Goal: Information Seeking & Learning: Learn about a topic

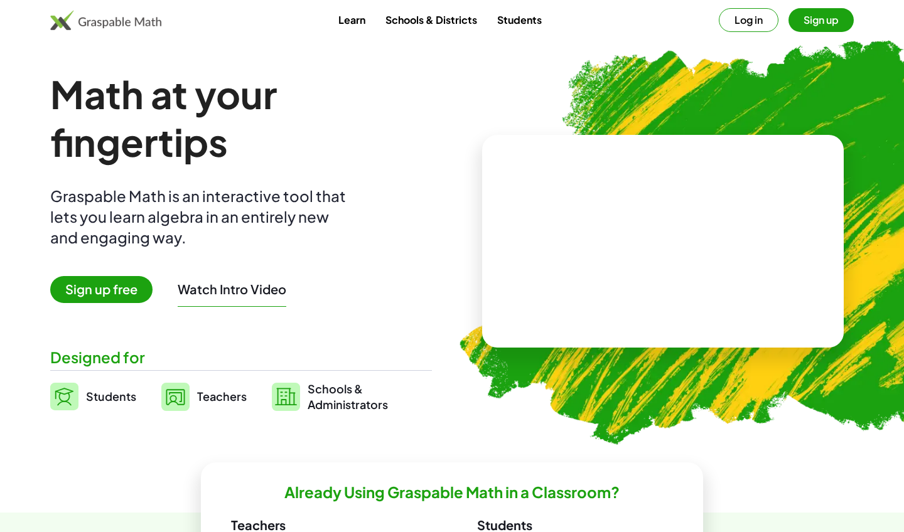
click at [419, 93] on h1 "Math at your fingertips" at bounding box center [241, 117] width 382 height 95
click at [195, 390] on link "Teachers" at bounding box center [203, 396] width 85 height 31
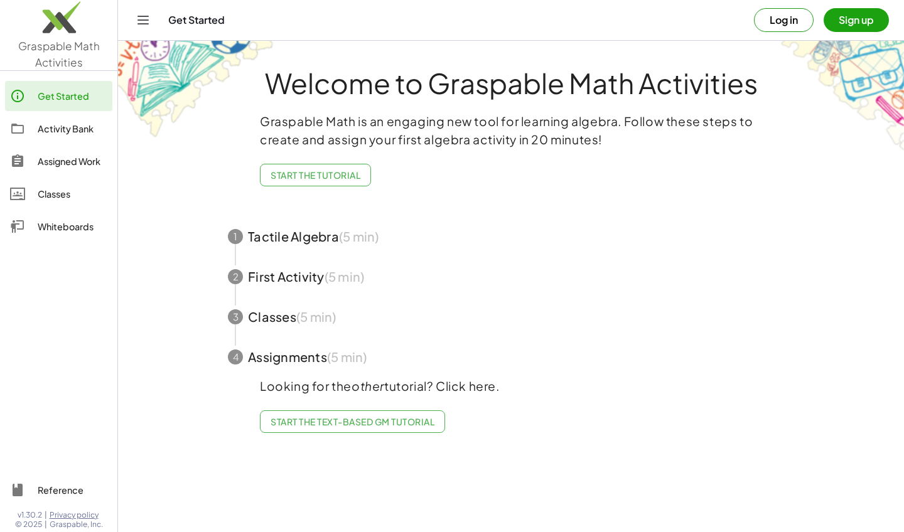
click at [58, 186] on div "Classes" at bounding box center [73, 193] width 70 height 15
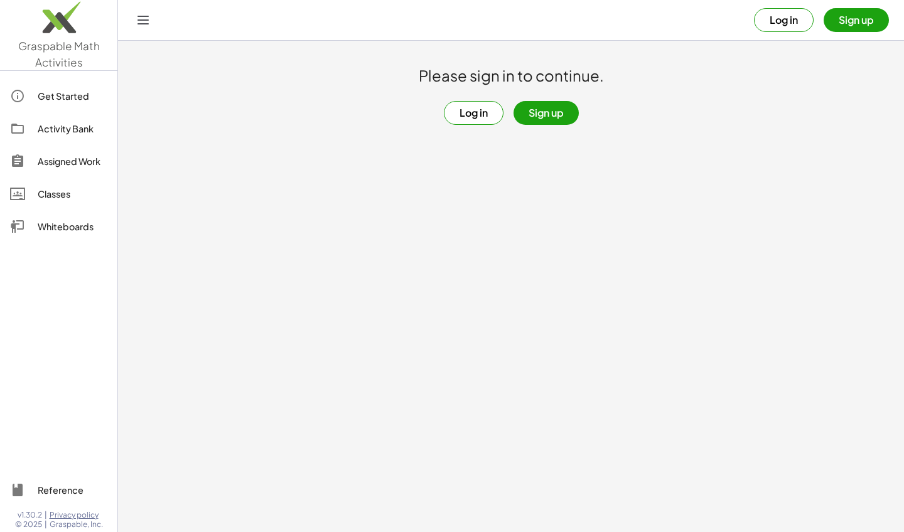
click at [777, 19] on button "Log in" at bounding box center [784, 20] width 60 height 24
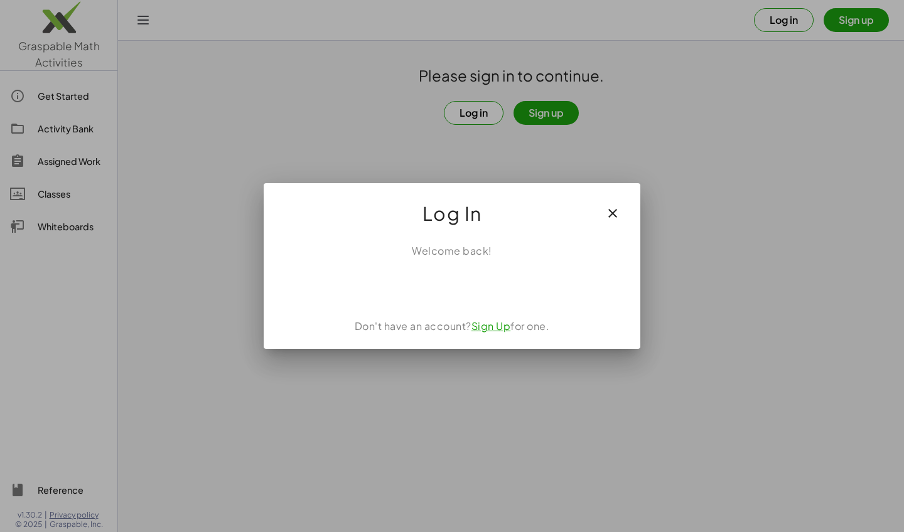
click at [483, 282] on div "Sign in with Google. Opens in new tab" at bounding box center [451, 286] width 115 height 28
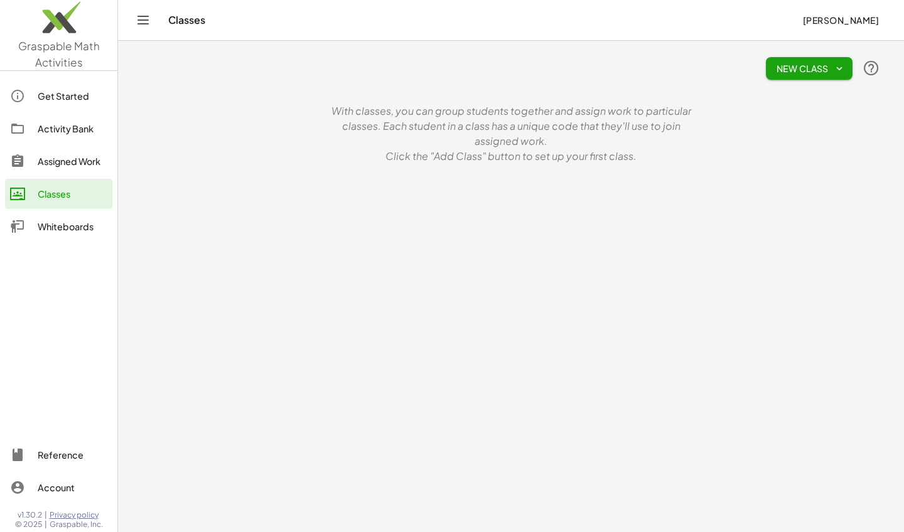
click at [79, 453] on div "Reference" at bounding box center [73, 455] width 70 height 15
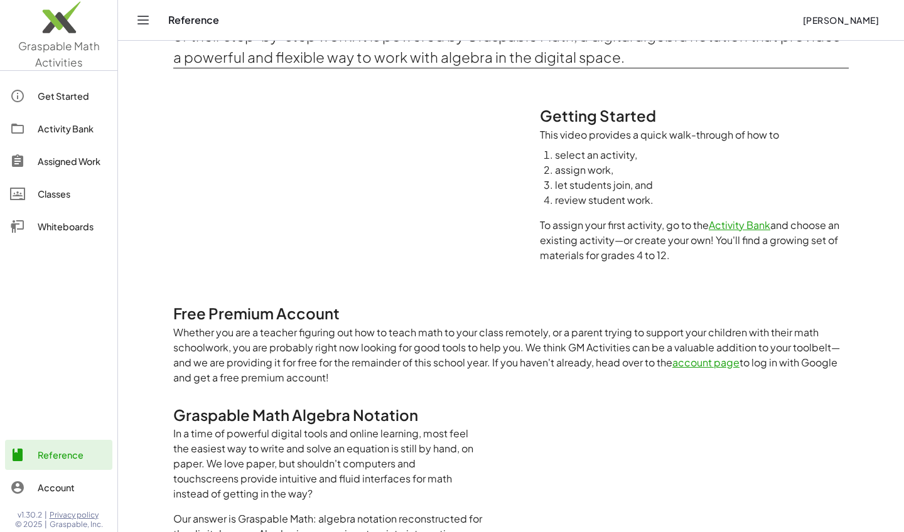
scroll to position [21, 0]
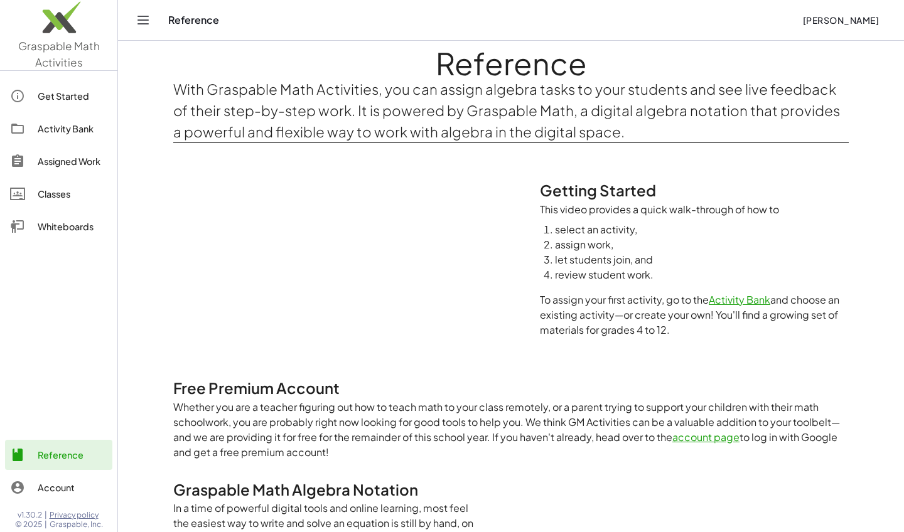
click at [80, 132] on div "Activity Bank" at bounding box center [73, 128] width 70 height 15
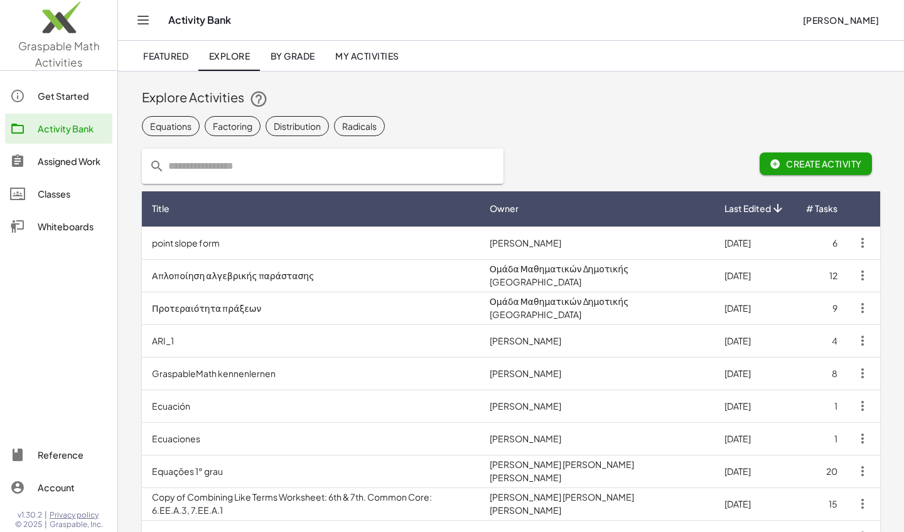
click at [295, 58] on span "By Grade" at bounding box center [292, 55] width 45 height 11
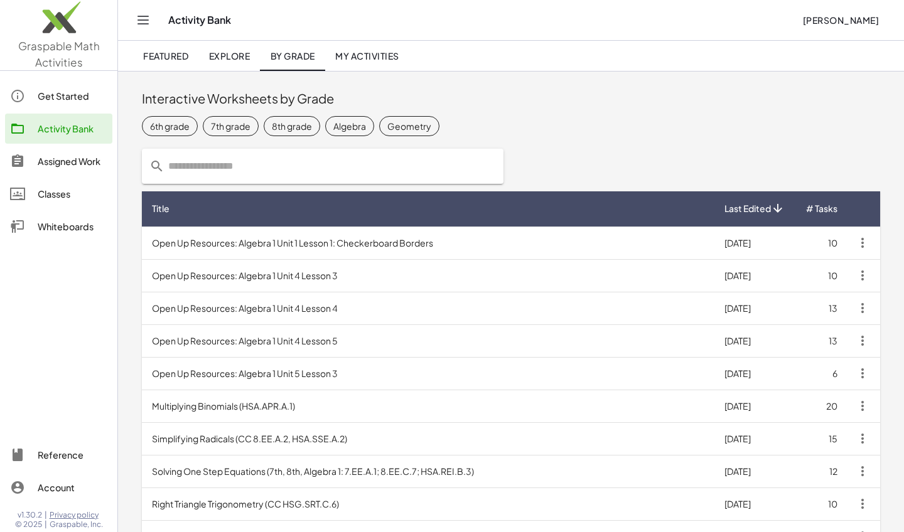
click at [142, 22] on icon "Toggle navigation" at bounding box center [143, 20] width 15 height 15
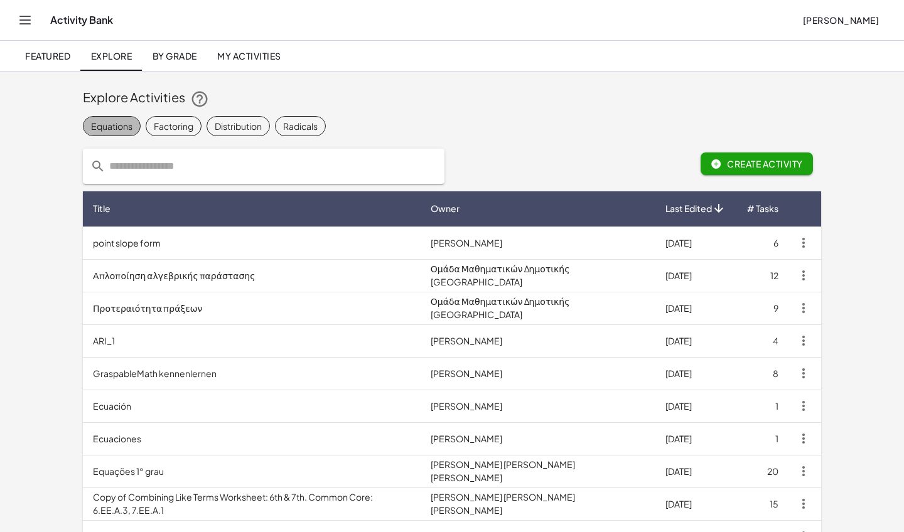
click at [119, 124] on div "Equations" at bounding box center [111, 126] width 41 height 13
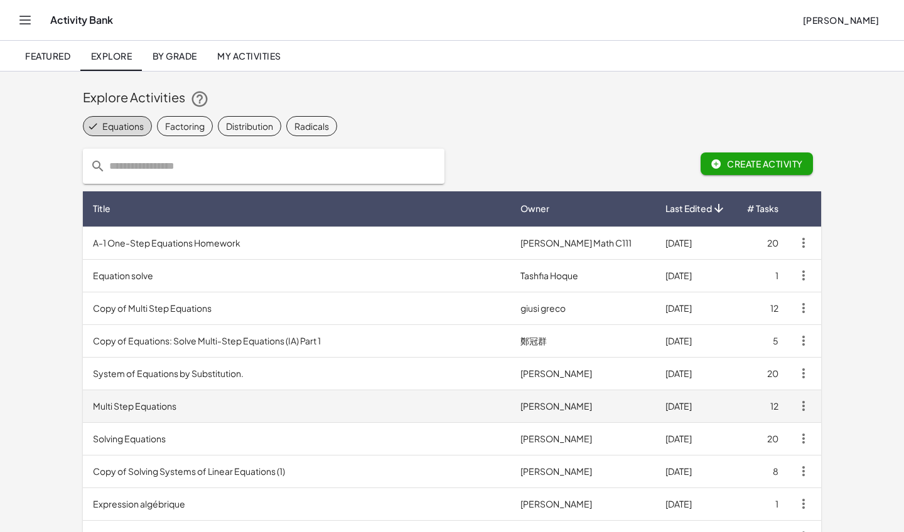
click at [169, 400] on td "Multi Step Equations" at bounding box center [296, 406] width 427 height 33
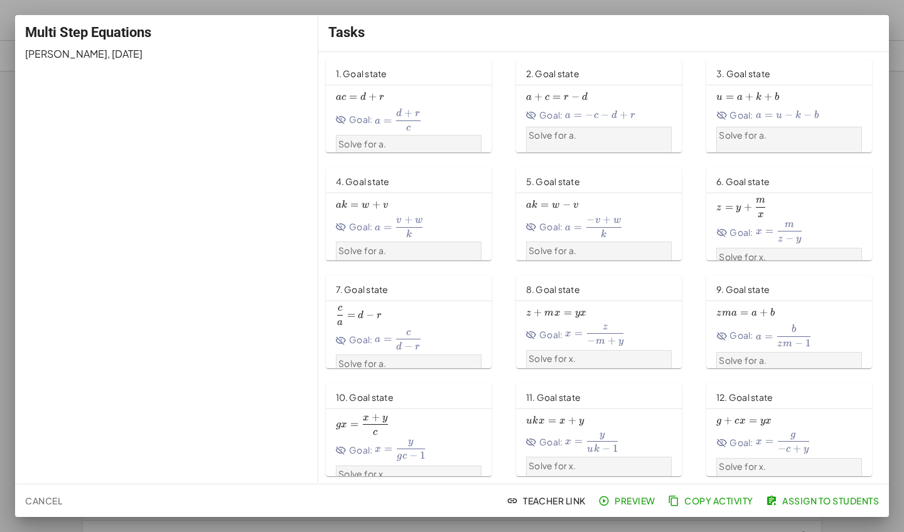
scroll to position [1, 0]
click at [618, 498] on span "Preview" at bounding box center [628, 500] width 55 height 11
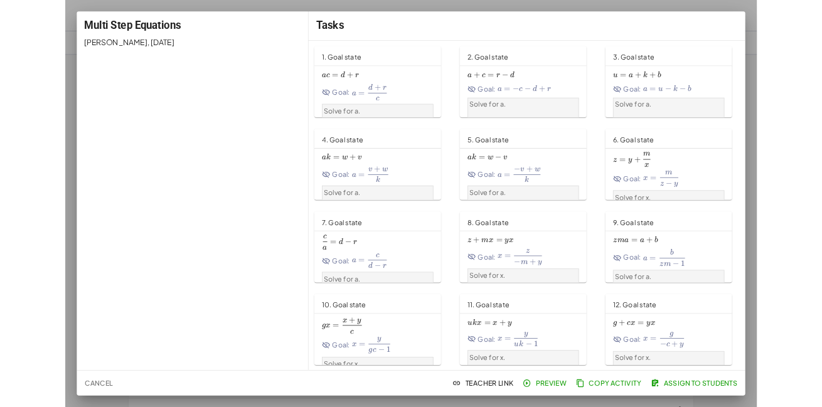
scroll to position [0, 0]
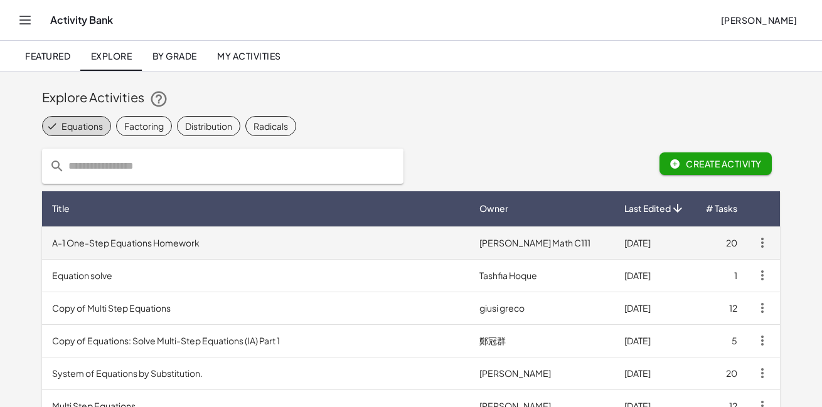
click at [181, 245] on td "A-1 One-Step Equations Homework" at bounding box center [255, 243] width 427 height 33
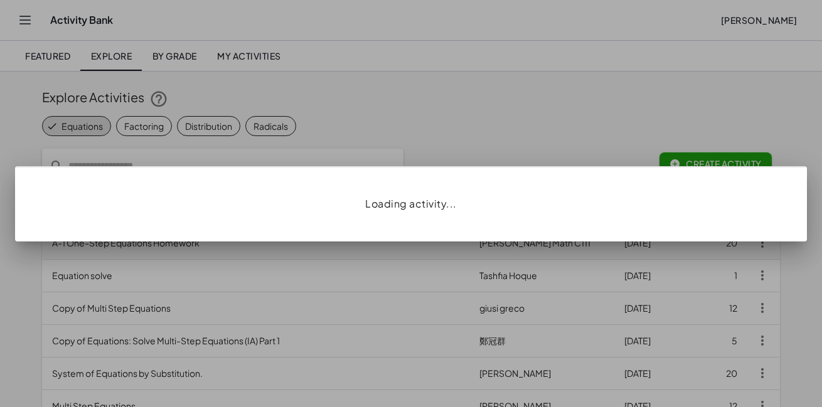
click at [181, 245] on div "Loading activity..." at bounding box center [411, 203] width 822 height 407
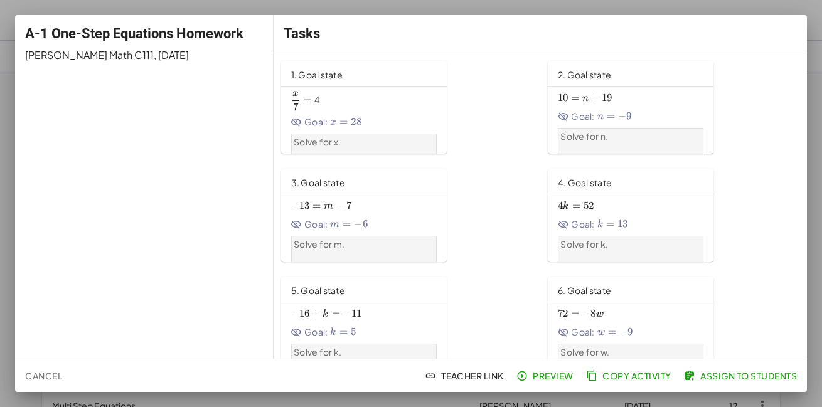
click at [351, 126] on span "28" at bounding box center [356, 121] width 11 height 13
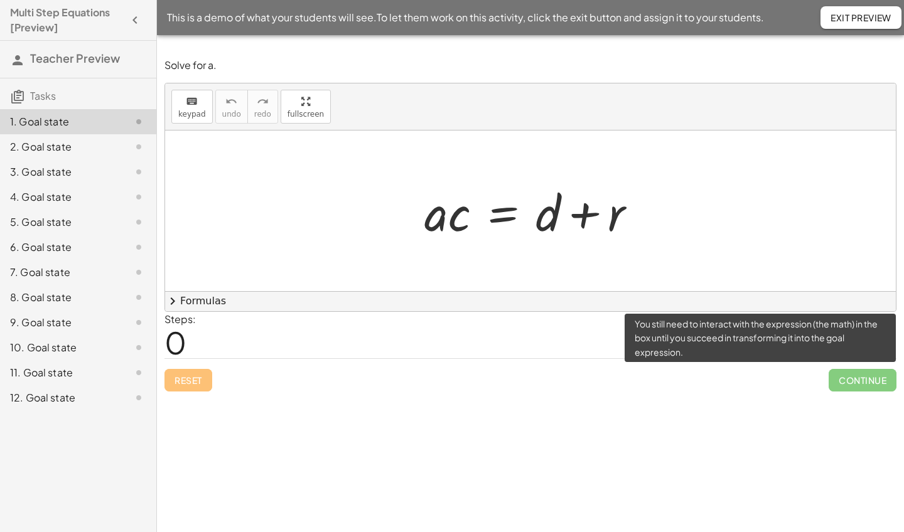
click at [838, 380] on span "Continue" at bounding box center [862, 380] width 68 height 23
click at [847, 377] on span "Continue" at bounding box center [862, 380] width 68 height 23
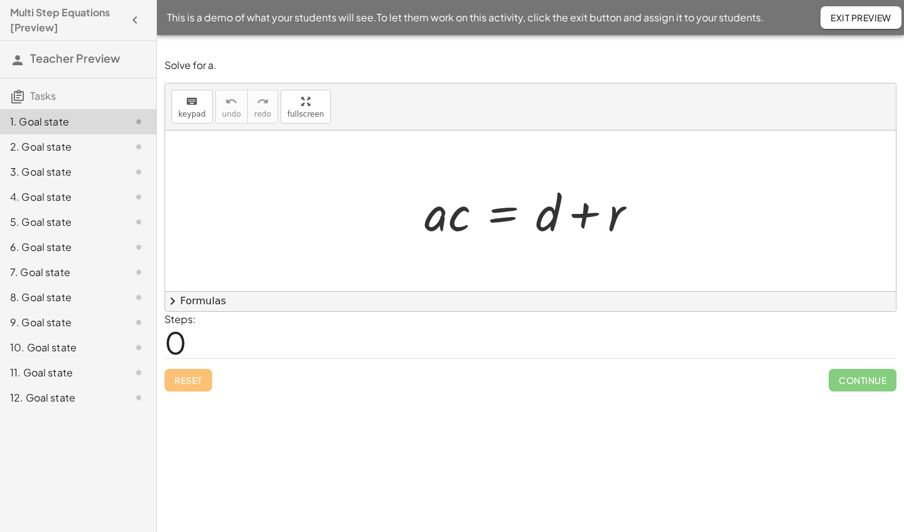
click at [625, 262] on div at bounding box center [530, 211] width 731 height 161
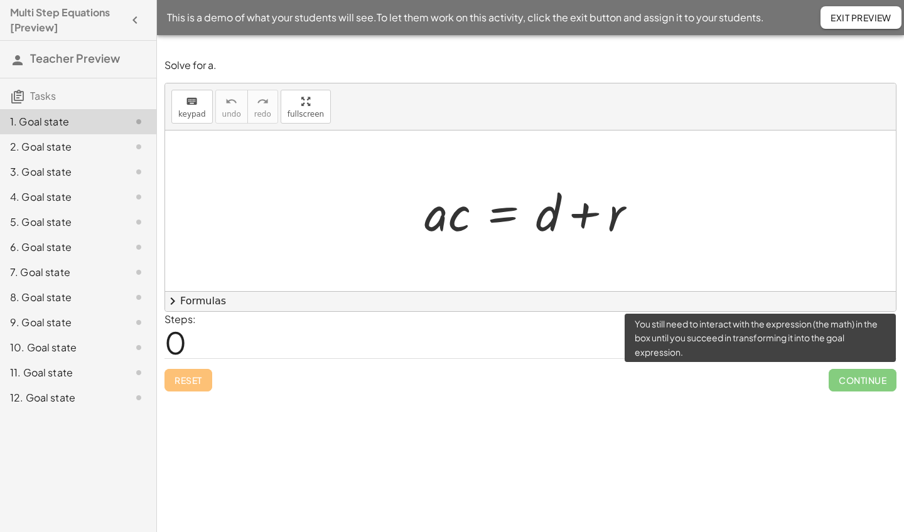
click at [856, 380] on span "Continue" at bounding box center [862, 380] width 68 height 23
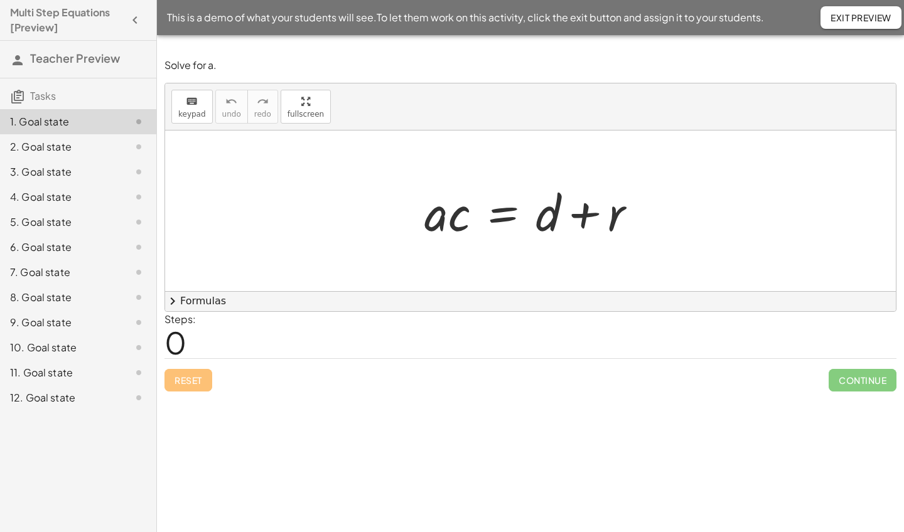
click at [66, 146] on div "2. Goal state" at bounding box center [60, 146] width 101 height 15
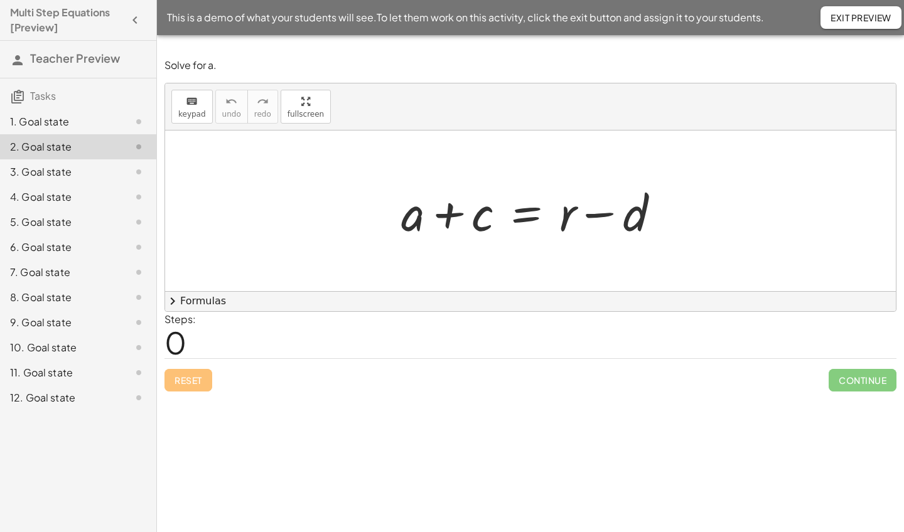
click at [66, 146] on div "2. Goal state" at bounding box center [60, 146] width 101 height 15
click at [140, 122] on icon at bounding box center [138, 121] width 15 height 15
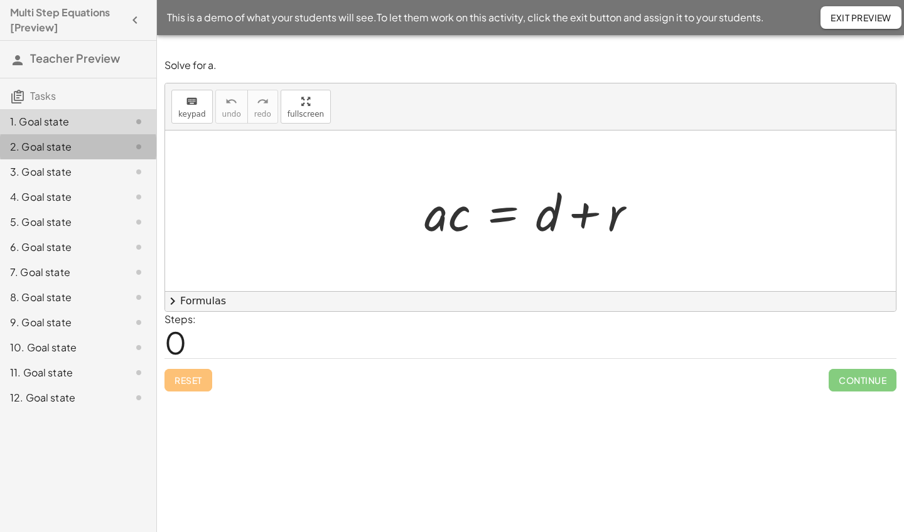
click at [139, 142] on icon at bounding box center [138, 146] width 15 height 15
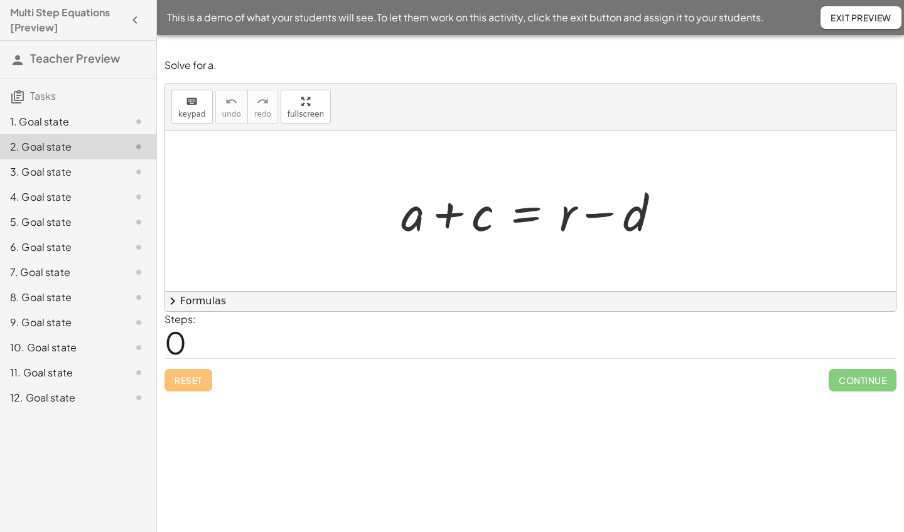
click at [141, 210] on div "3. Goal state" at bounding box center [78, 222] width 156 height 25
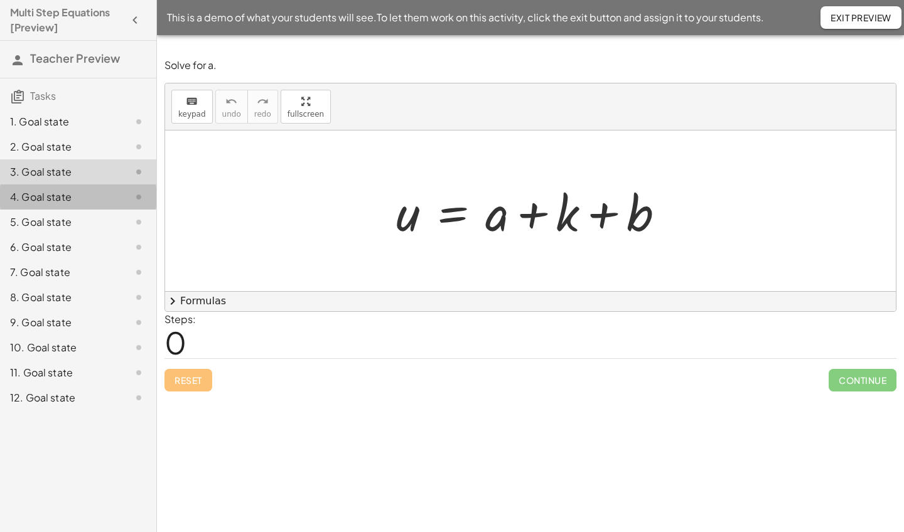
click at [53, 195] on div "4. Goal state" at bounding box center [60, 197] width 101 height 15
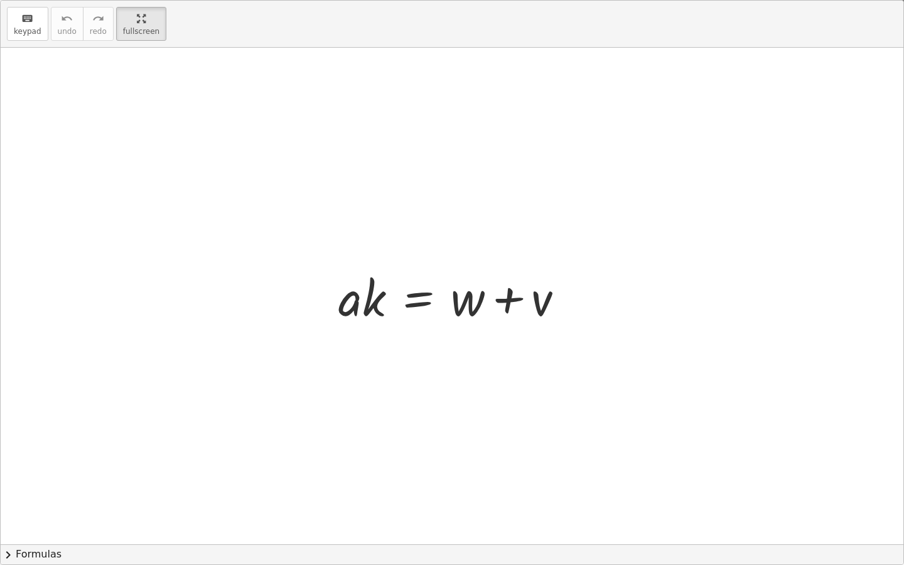
click at [397, 221] on div at bounding box center [452, 296] width 903 height 496
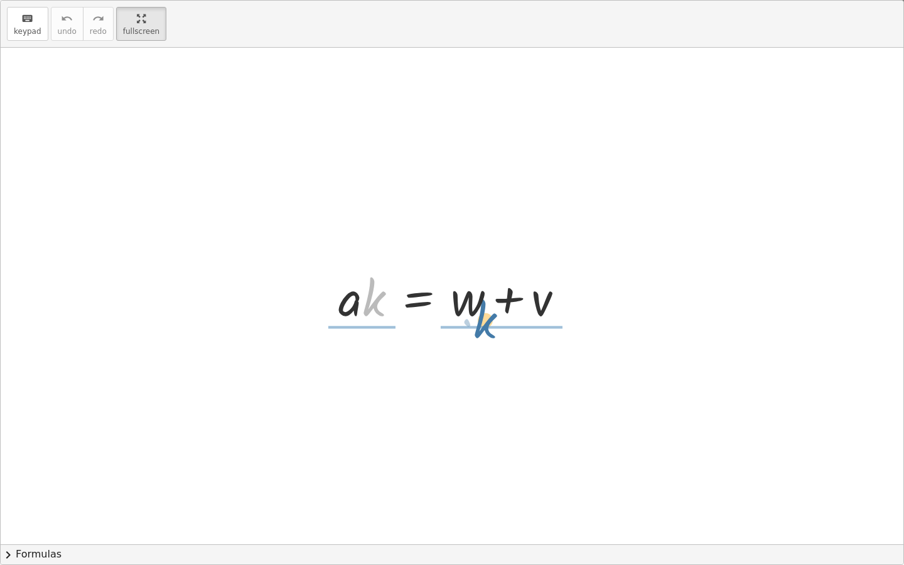
drag, startPoint x: 367, startPoint y: 303, endPoint x: 479, endPoint y: 325, distance: 114.5
click at [479, 325] on div at bounding box center [456, 296] width 249 height 65
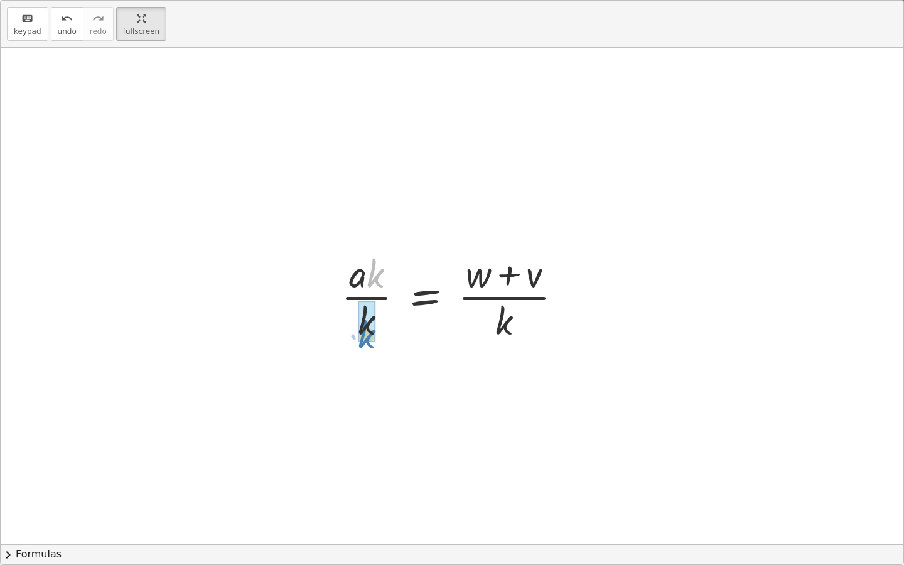
drag, startPoint x: 383, startPoint y: 253, endPoint x: 374, endPoint y: 314, distance: 61.5
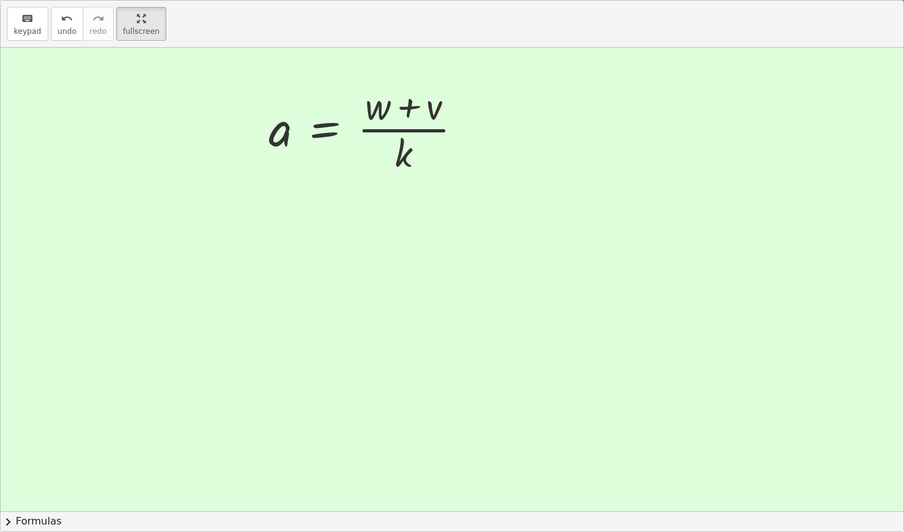
click at [134, 18] on icon "button" at bounding box center [134, 20] width 15 height 15
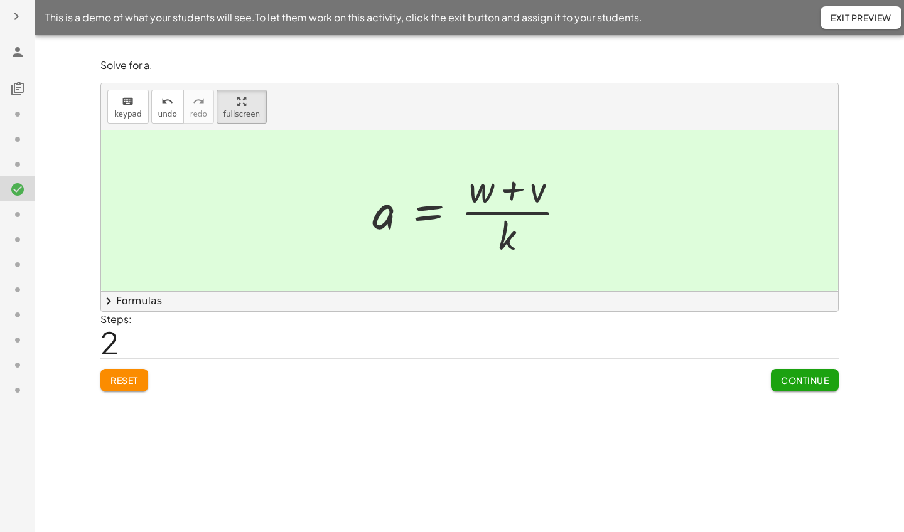
click at [846, 18] on span "Exit Preview" at bounding box center [860, 17] width 61 height 11
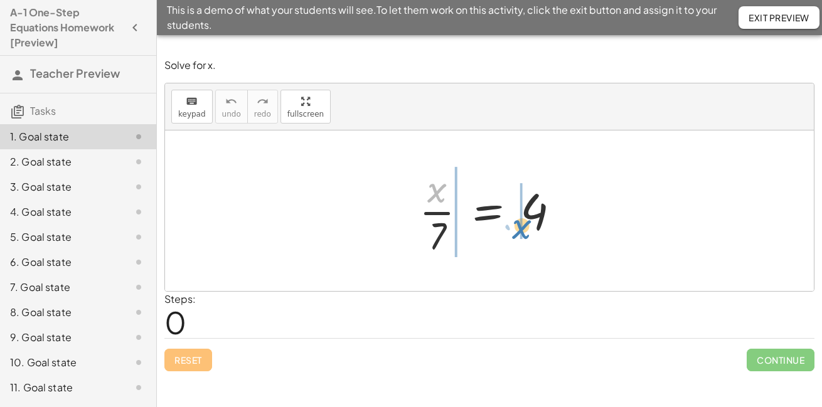
drag, startPoint x: 421, startPoint y: 188, endPoint x: 506, endPoint y: 224, distance: 92.2
click at [506, 224] on div at bounding box center [494, 211] width 163 height 97
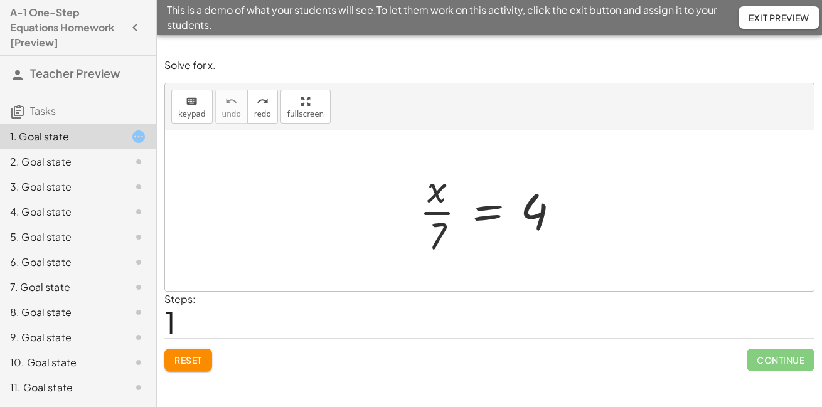
drag, startPoint x: 386, startPoint y: 168, endPoint x: 530, endPoint y: 252, distance: 166.8
click at [530, 252] on div "· x · 7 = 4" at bounding box center [489, 211] width 649 height 161
click at [196, 107] on icon "keyboard" at bounding box center [192, 101] width 12 height 15
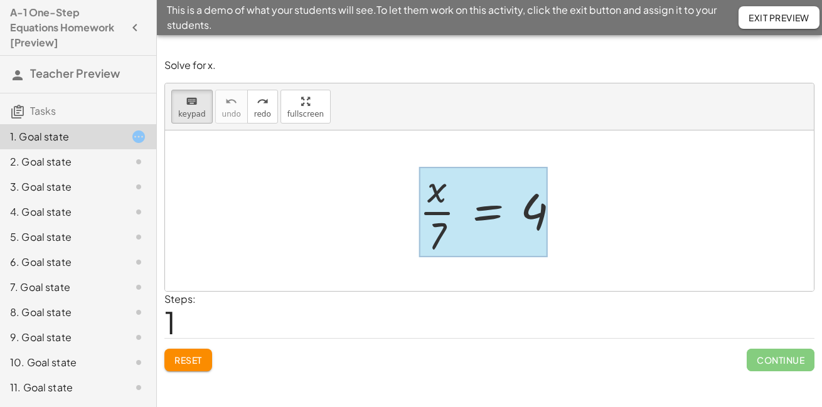
drag, startPoint x: 401, startPoint y: 166, endPoint x: 514, endPoint y: 225, distance: 127.5
click at [514, 225] on div "· x · 7 = 4" at bounding box center [489, 210] width 179 height 103
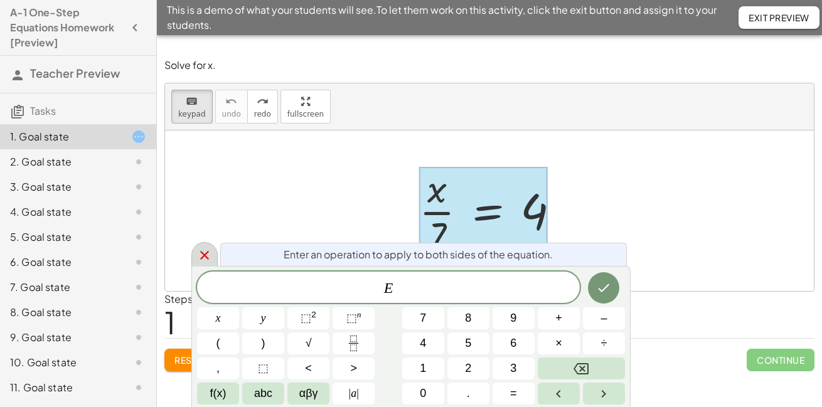
click at [206, 250] on icon at bounding box center [204, 255] width 15 height 15
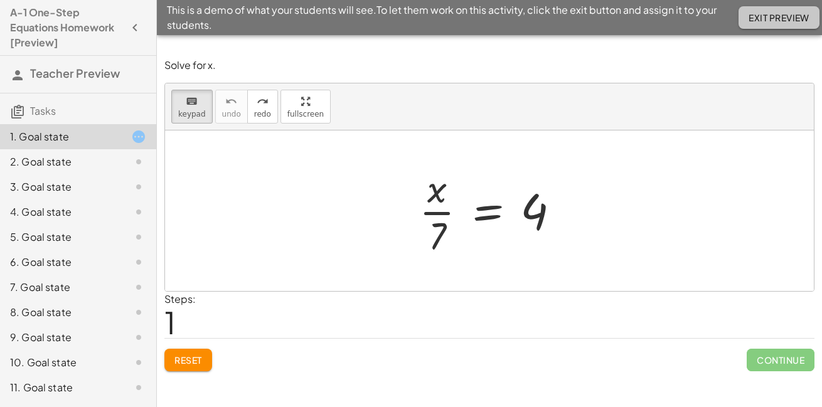
click at [761, 19] on span "Exit Preview" at bounding box center [779, 17] width 61 height 11
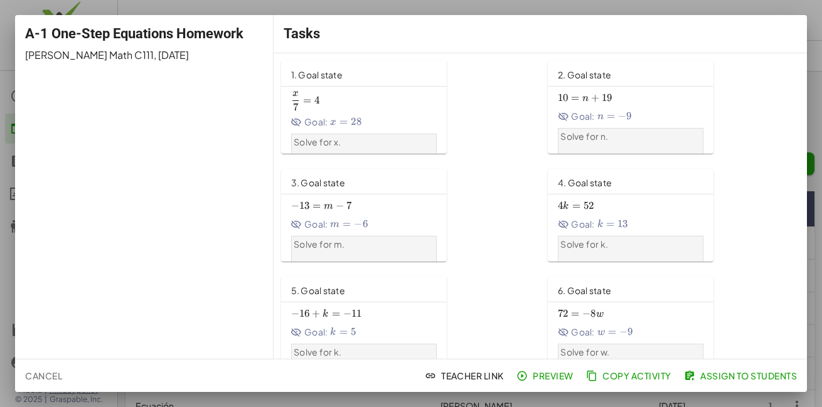
click at [46, 371] on span "Cancel" at bounding box center [43, 375] width 37 height 11
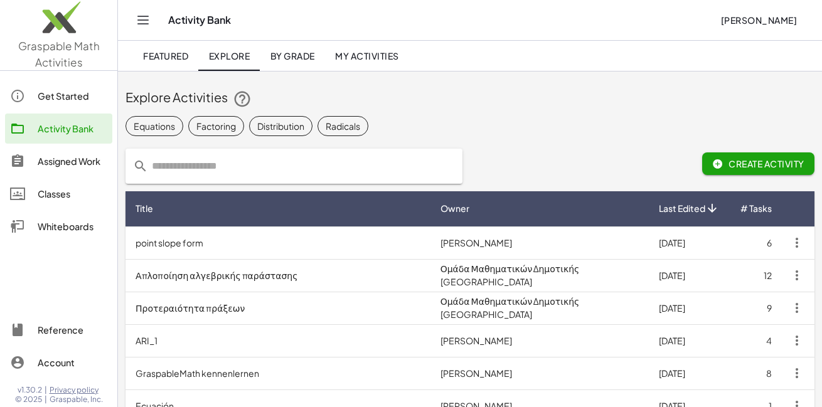
click at [61, 224] on div "Whiteboards" at bounding box center [73, 226] width 70 height 15
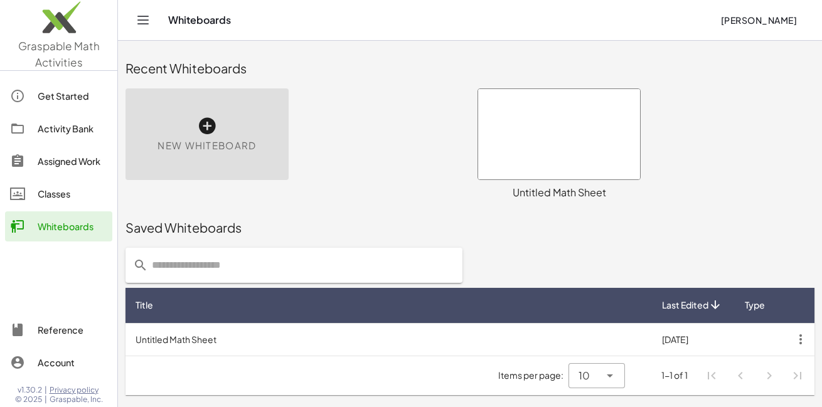
click at [80, 126] on div "Activity Bank" at bounding box center [73, 128] width 70 height 15
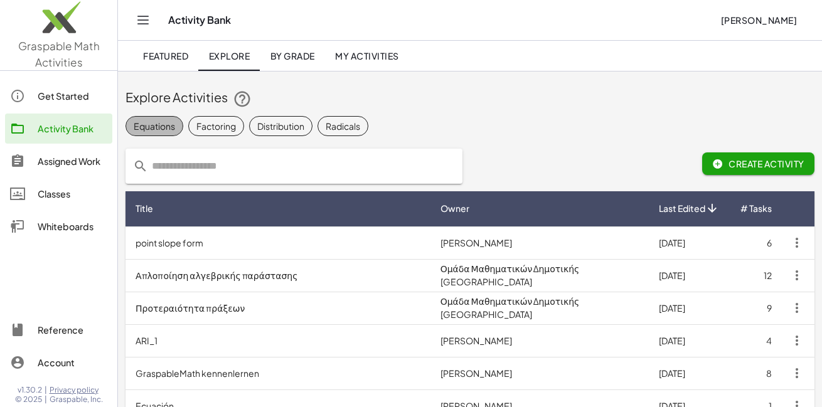
click at [168, 125] on div "Equations" at bounding box center [154, 126] width 41 height 13
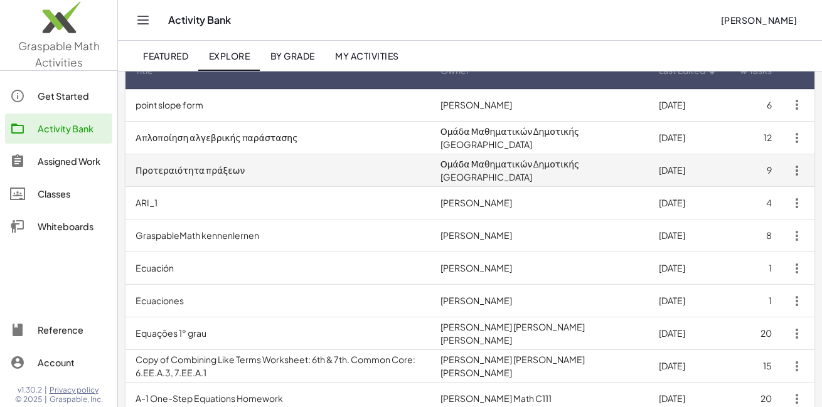
scroll to position [264, 0]
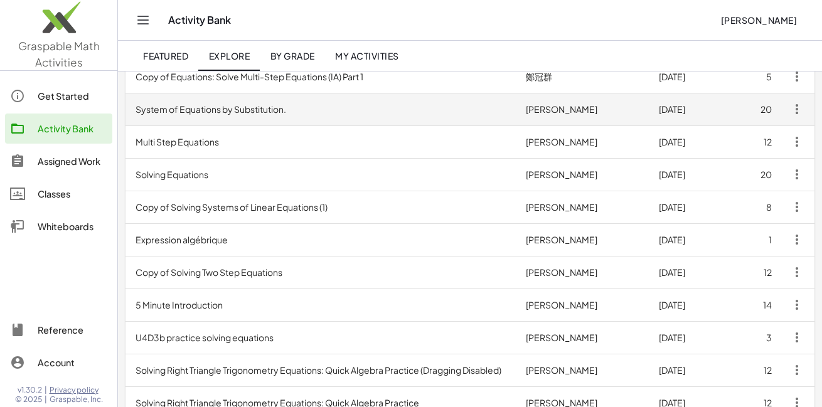
click at [248, 112] on td "System of Equations by Substitution." at bounding box center [321, 109] width 390 height 33
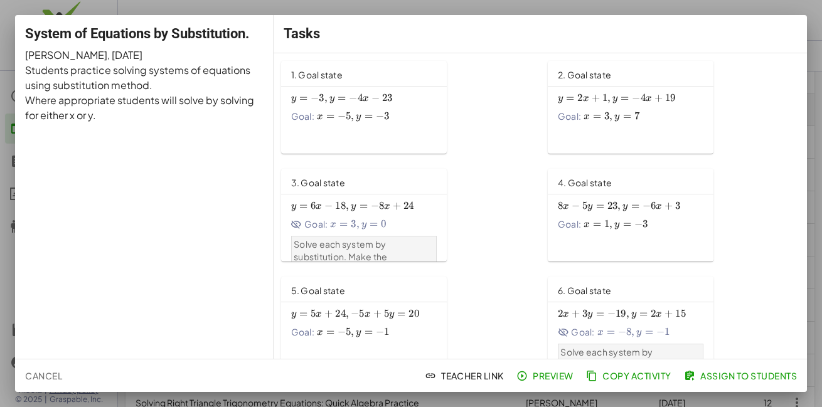
click at [248, 112] on p "Where appropriate students will solve by solving for either x or y." at bounding box center [144, 108] width 239 height 30
click at [336, 113] on span "x =" at bounding box center [327, 116] width 21 height 13
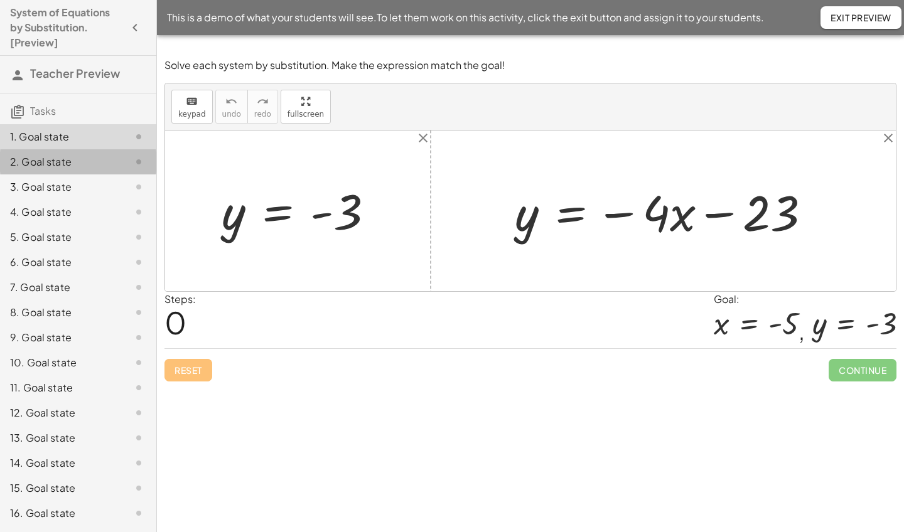
click at [137, 163] on icon at bounding box center [138, 161] width 15 height 15
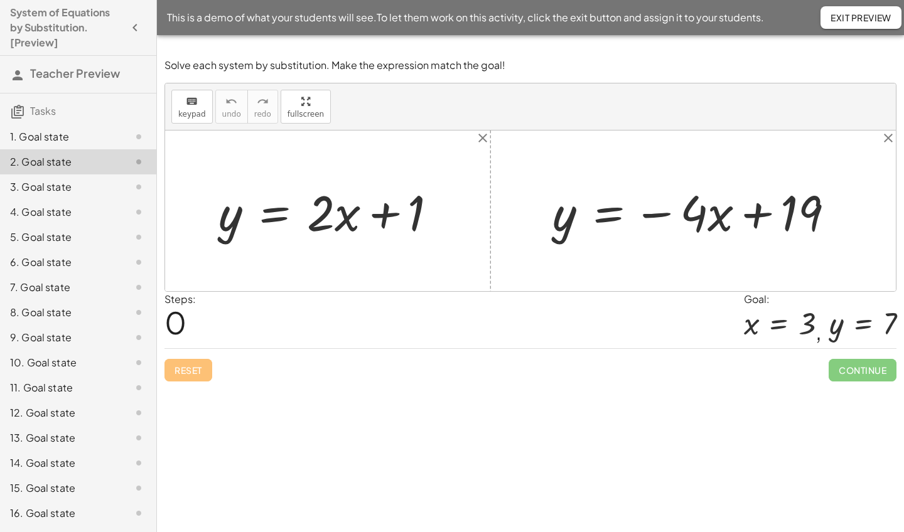
click at [181, 369] on div "Reset Continue" at bounding box center [530, 364] width 732 height 33
click at [186, 365] on div "Reset Continue" at bounding box center [530, 364] width 732 height 33
drag, startPoint x: 707, startPoint y: 220, endPoint x: 567, endPoint y: 234, distance: 141.3
click at [567, 234] on div at bounding box center [698, 211] width 304 height 65
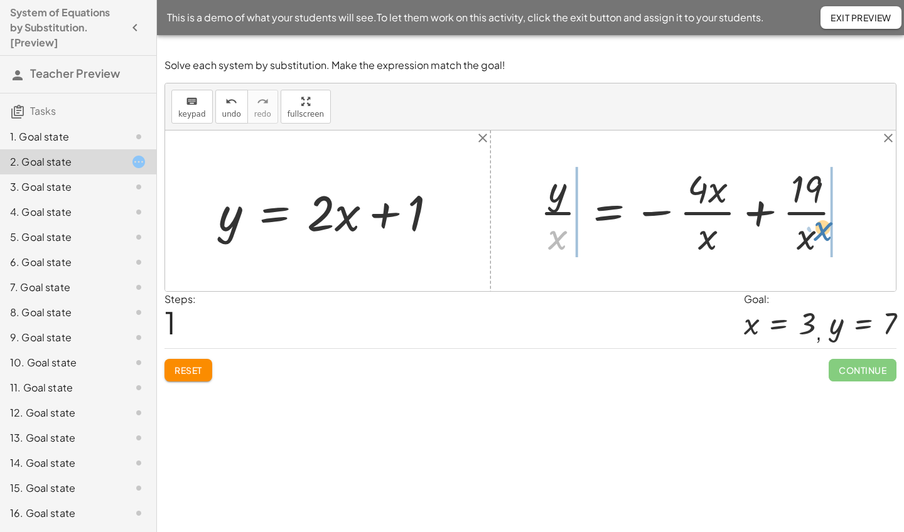
drag, startPoint x: 552, startPoint y: 240, endPoint x: 820, endPoint y: 231, distance: 268.8
click at [820, 231] on div at bounding box center [695, 211] width 325 height 97
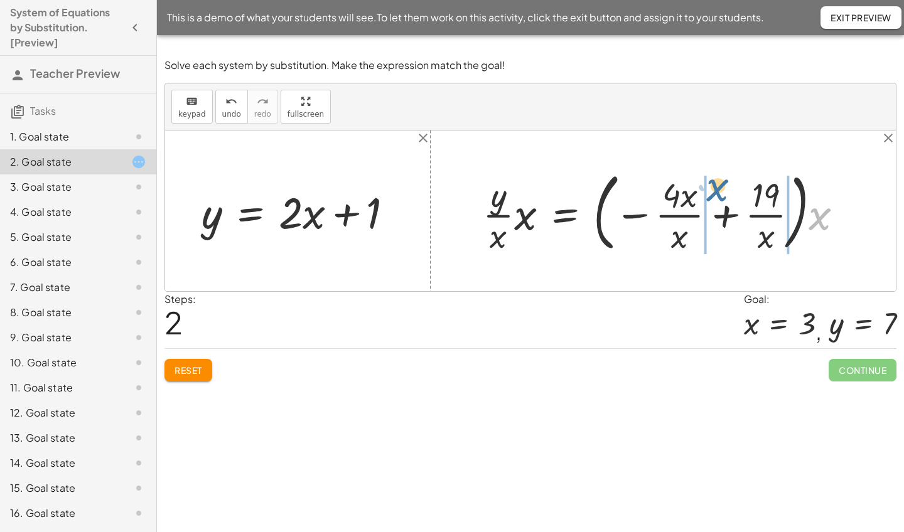
drag, startPoint x: 820, startPoint y: 222, endPoint x: 716, endPoint y: 195, distance: 107.6
click at [716, 195] on div at bounding box center [667, 211] width 383 height 92
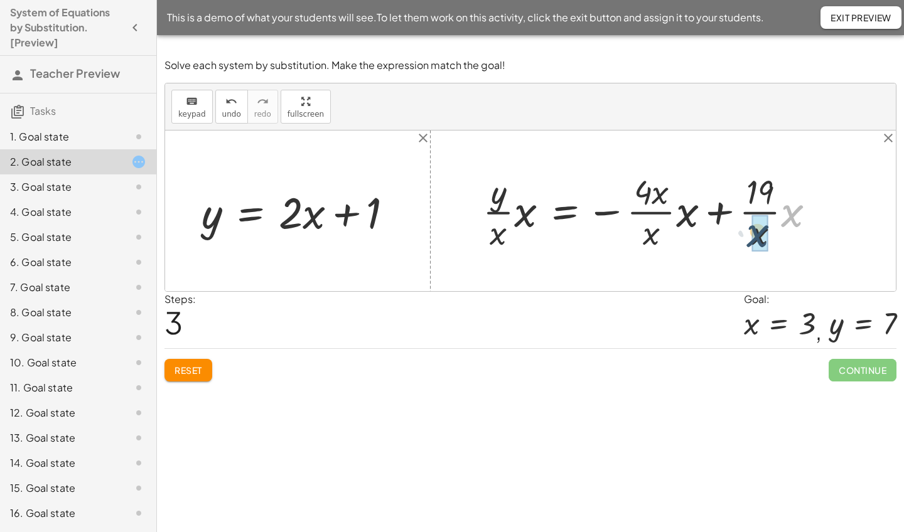
drag, startPoint x: 791, startPoint y: 213, endPoint x: 756, endPoint y: 235, distance: 41.1
drag, startPoint x: 689, startPoint y: 212, endPoint x: 662, endPoint y: 231, distance: 32.4
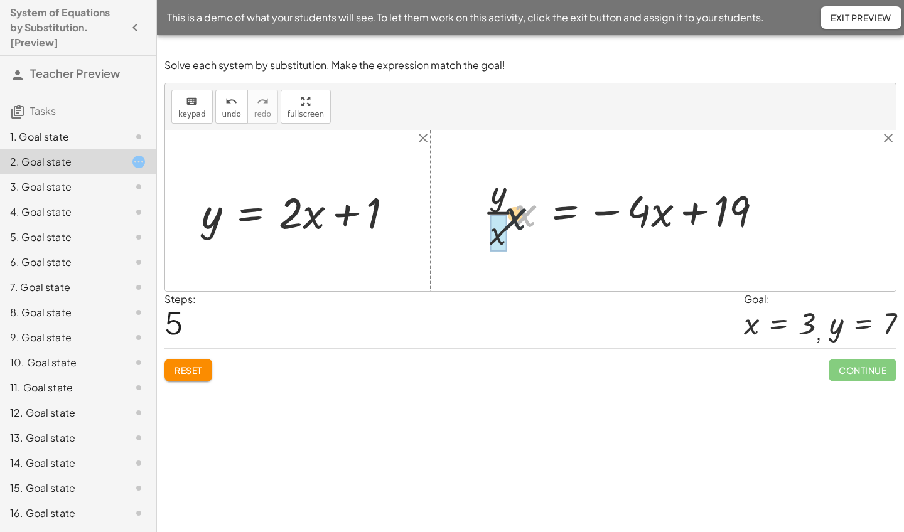
drag, startPoint x: 520, startPoint y: 213, endPoint x: 483, endPoint y: 233, distance: 43.0
click at [483, 233] on div at bounding box center [627, 210] width 303 height 85
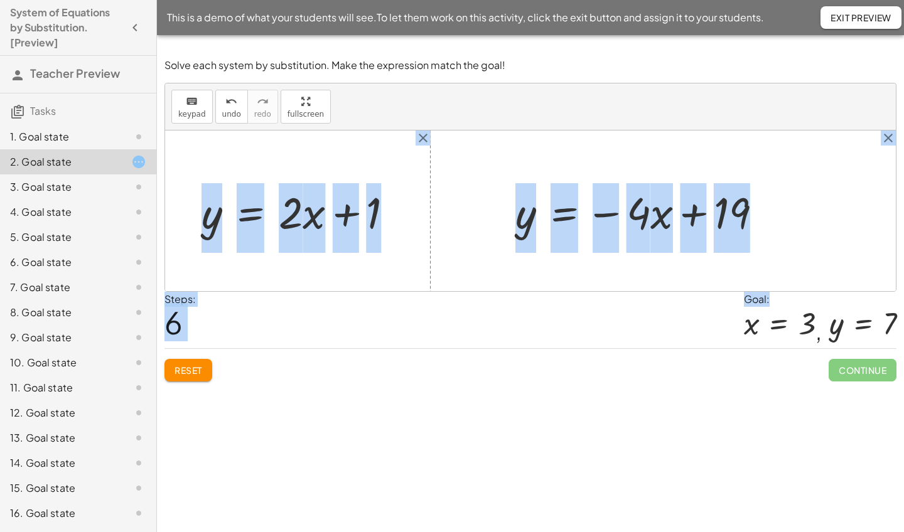
drag, startPoint x: 811, startPoint y: 327, endPoint x: 828, endPoint y: 239, distance: 90.2
click at [0, 0] on div "Solve each system by substitution. Make the expression match the goal! keyboard…" at bounding box center [0, 0] width 0 height 0
click at [822, 239] on div at bounding box center [530, 211] width 731 height 161
